Goal: Use online tool/utility

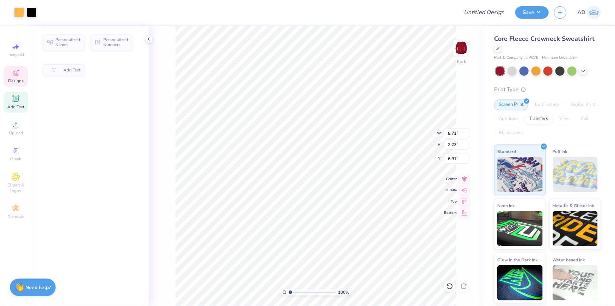
type input "8.71"
type input "2.23"
type input "6.91"
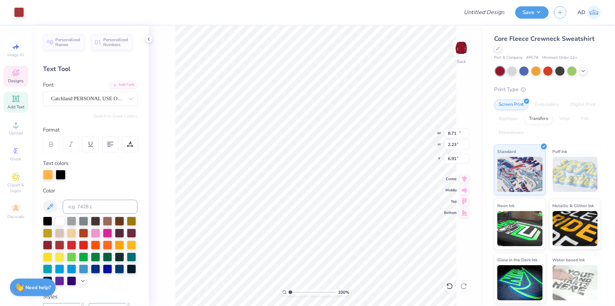
type input "11.84"
type input "4.35"
type input "4.14"
type input "12.00"
type input "4.98"
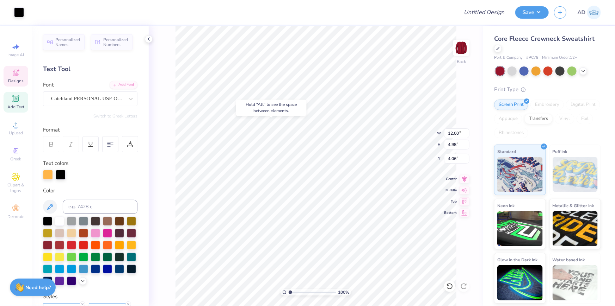
type input "5.54"
type input "8.71"
type input "2.23"
type input "5.67"
